Goal: Task Accomplishment & Management: Manage account settings

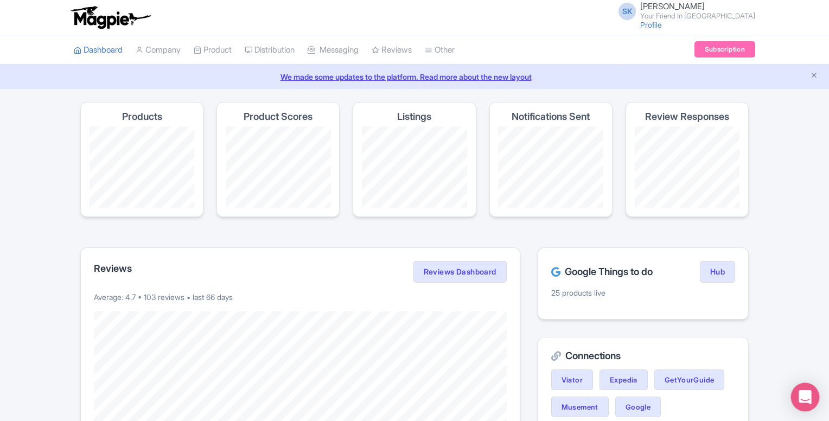
click at [805, 395] on icon "Open Intercom Messenger" at bounding box center [804, 397] width 12 height 14
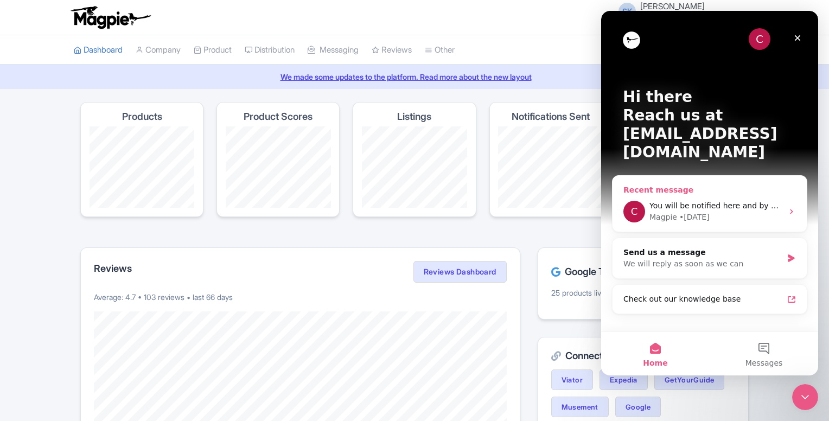
click at [716, 201] on span "You will be notified here and by email (info@yourfriendinreykjavik.com)" at bounding box center [791, 205] width 284 height 9
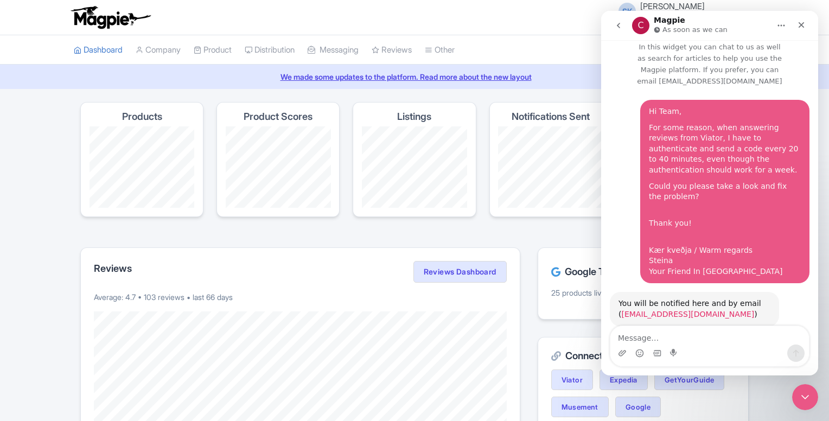
scroll to position [8, 0]
click at [803, 24] on icon "Close" at bounding box center [801, 25] width 9 height 9
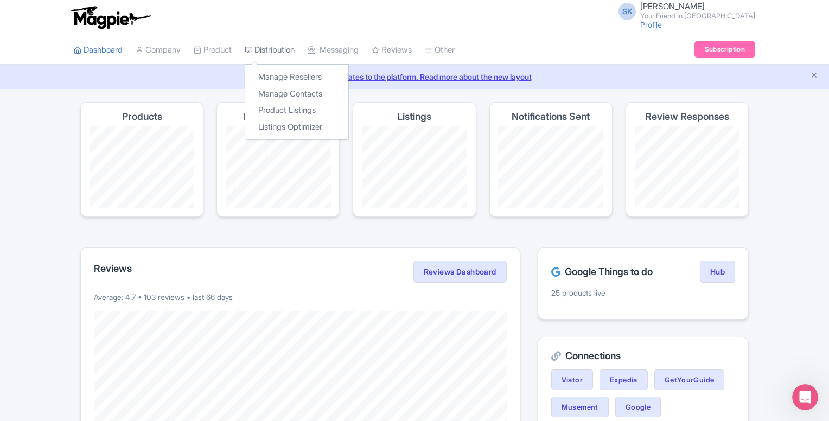
click at [286, 46] on link "Distribution" at bounding box center [270, 50] width 50 height 30
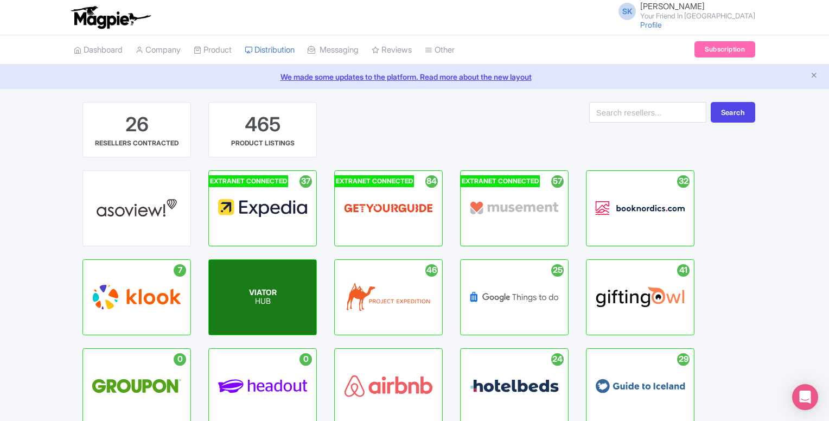
click at [258, 305] on p "HUB" at bounding box center [263, 301] width 28 height 9
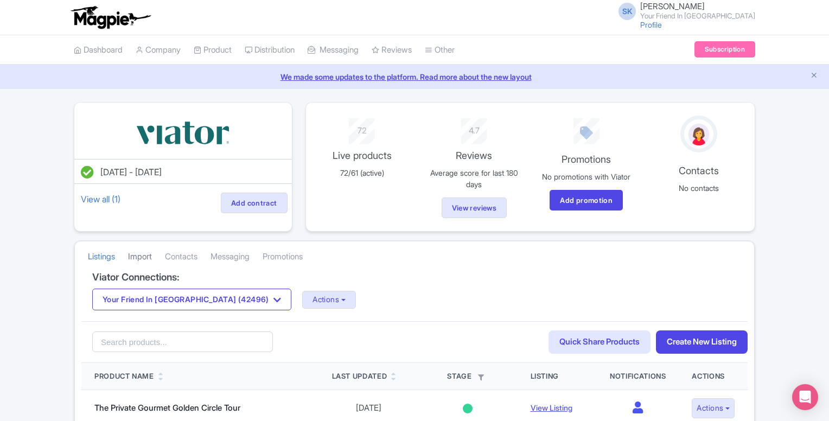
click at [140, 255] on link "Import" at bounding box center [140, 257] width 24 height 30
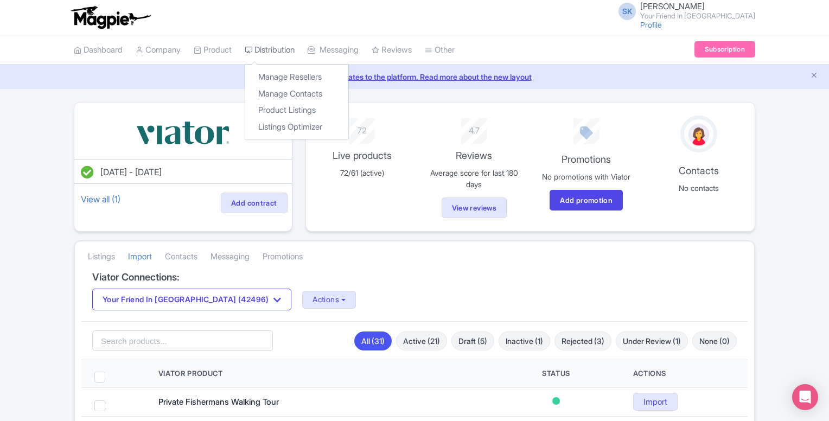
click at [267, 50] on link "Distribution" at bounding box center [270, 50] width 50 height 30
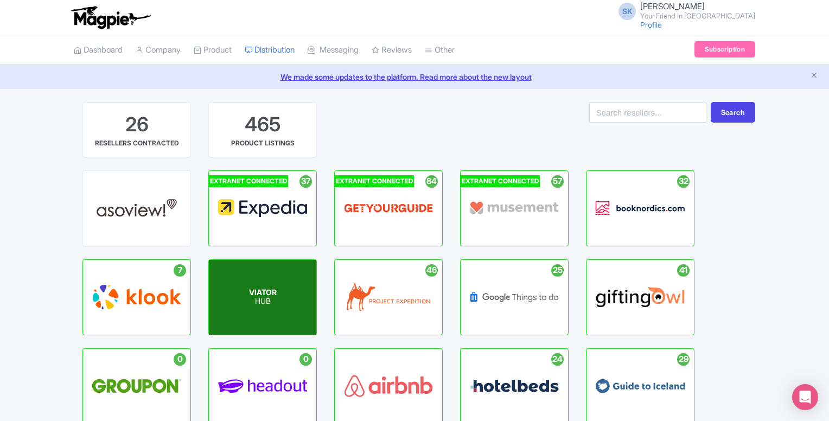
click at [271, 294] on span "VIATOR" at bounding box center [263, 291] width 28 height 9
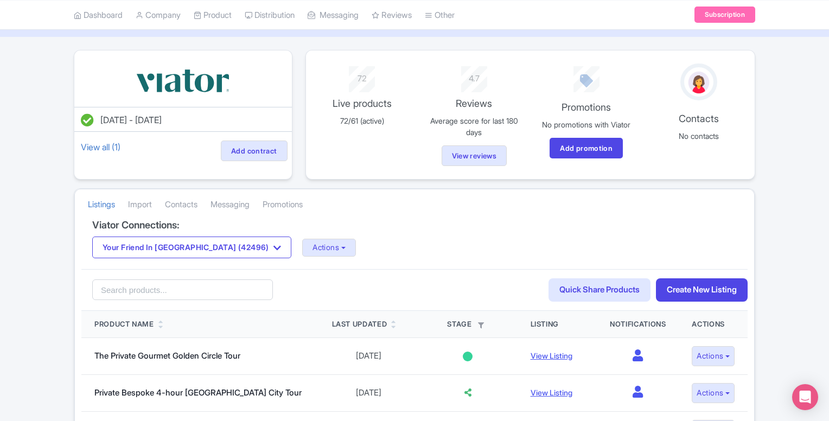
scroll to position [54, 0]
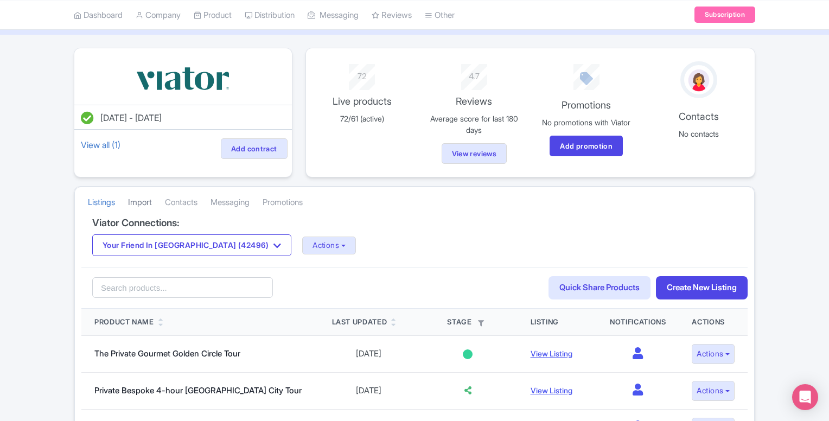
click at [142, 201] on link "Import" at bounding box center [140, 203] width 24 height 30
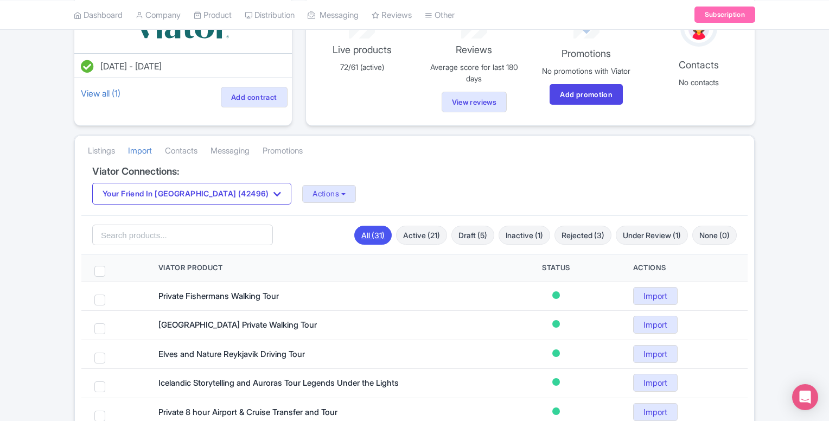
scroll to position [108, 0]
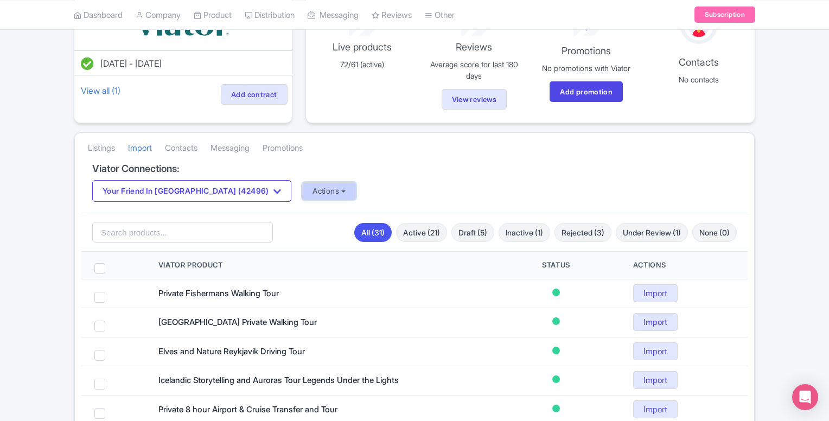
click at [302, 189] on button "Actions" at bounding box center [329, 191] width 54 height 18
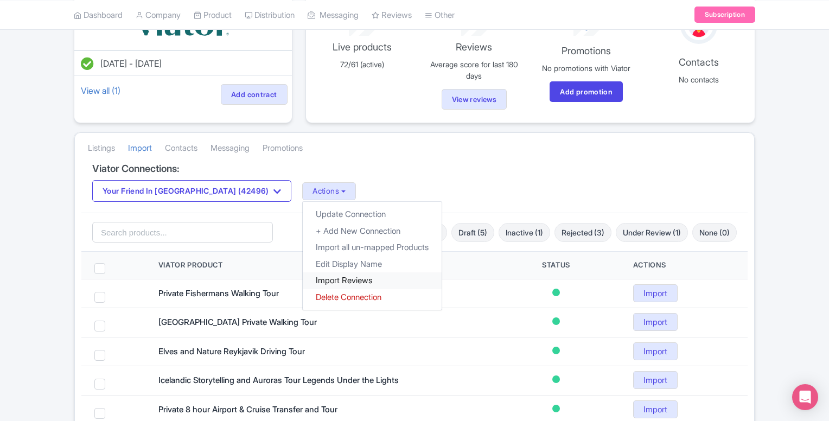
click at [304, 278] on link "Import Reviews" at bounding box center [372, 280] width 139 height 17
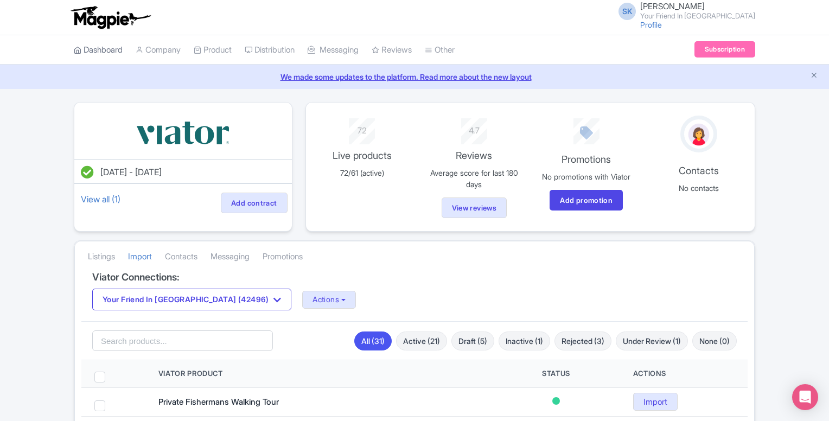
click at [105, 48] on link "Dashboard" at bounding box center [98, 50] width 49 height 30
